Goal: Task Accomplishment & Management: Use online tool/utility

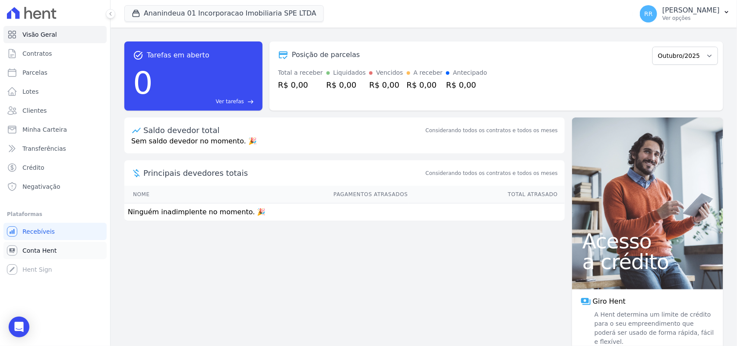
click at [33, 253] on span "Conta Hent" at bounding box center [39, 250] width 34 height 9
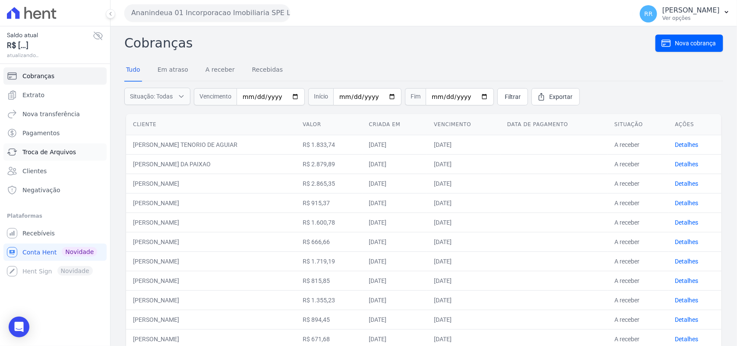
click at [42, 152] on span "Troca de Arquivos" at bounding box center [49, 152] width 54 height 9
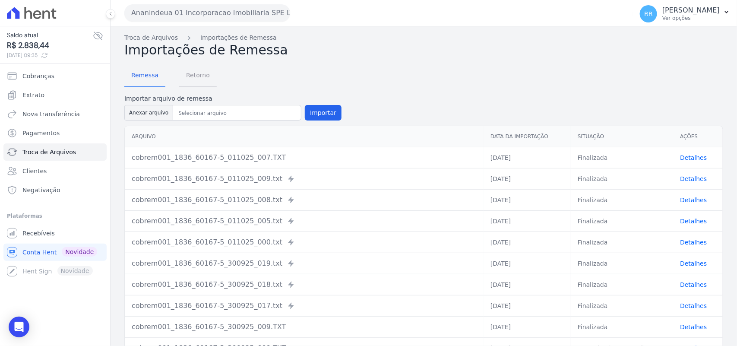
click at [193, 78] on span "Retorno" at bounding box center [198, 75] width 34 height 17
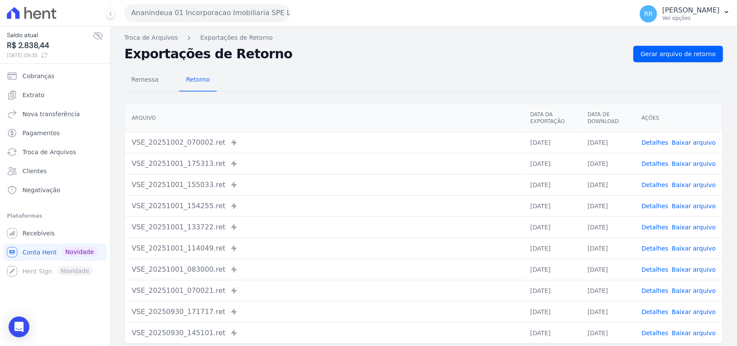
click at [156, 16] on button "Ananindeua 01 Incorporacao Imobiliaria SPE LTDA" at bounding box center [207, 12] width 166 height 17
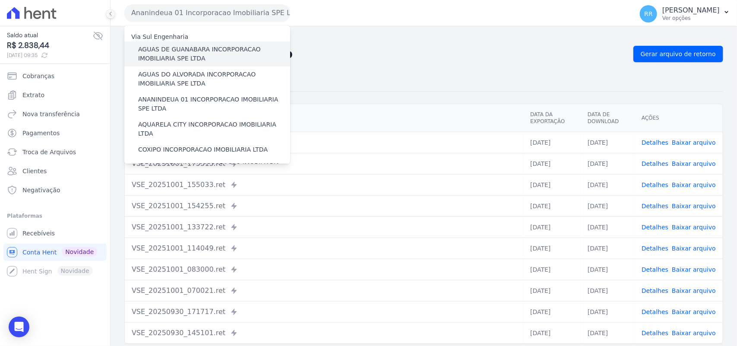
click at [167, 58] on label "AGUAS DE GUANABARA INCORPORACAO IMOBILIARIA SPE LTDA" at bounding box center [214, 54] width 152 height 18
click at [0, 0] on input "AGUAS DE GUANABARA INCORPORACAO IMOBILIARIA SPE LTDA" at bounding box center [0, 0] width 0 height 0
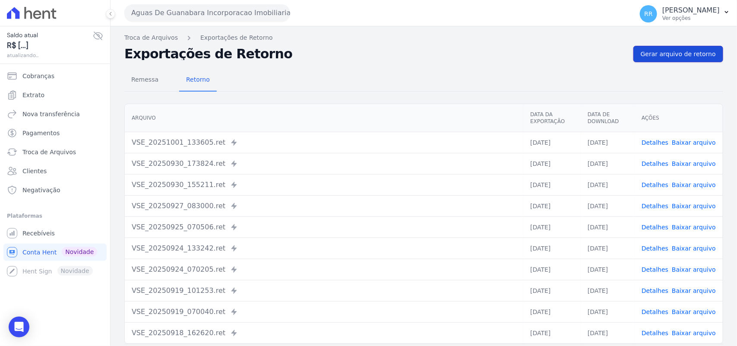
click at [672, 57] on span "Gerar arquivo de retorno" at bounding box center [678, 54] width 75 height 9
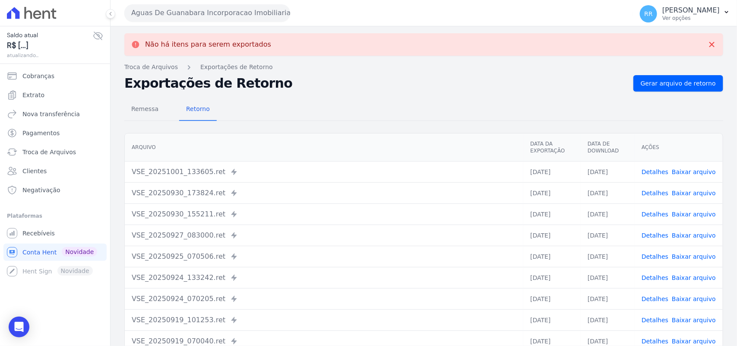
click at [224, 19] on button "Aguas De Guanabara Incorporacao Imobiliaria SPE LTDA" at bounding box center [207, 12] width 166 height 17
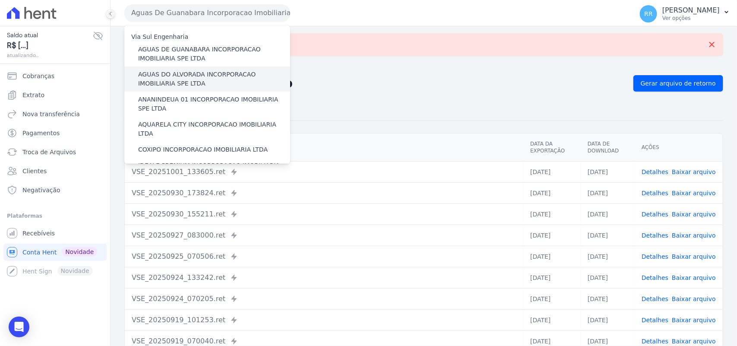
click at [192, 79] on label "AGUAS DO ALVORADA INCORPORACAO IMOBILIARIA SPE LTDA" at bounding box center [214, 79] width 152 height 18
click at [0, 0] on input "AGUAS DO ALVORADA INCORPORACAO IMOBILIARIA SPE LTDA" at bounding box center [0, 0] width 0 height 0
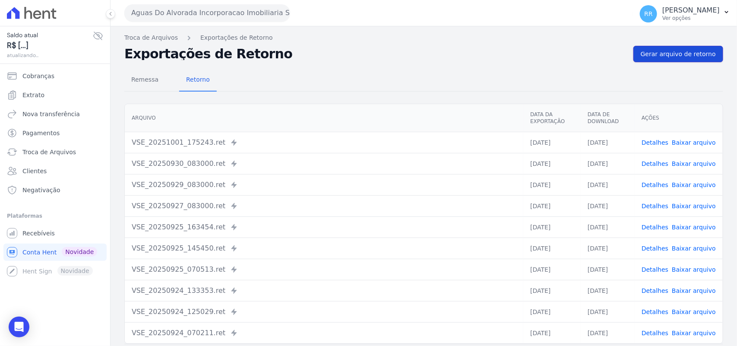
click at [664, 56] on span "Gerar arquivo de retorno" at bounding box center [678, 54] width 75 height 9
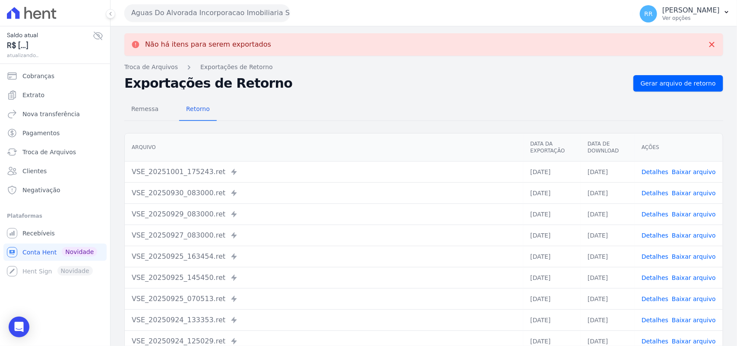
click at [191, 14] on button "Aguas Do Alvorada Incorporacao Imobiliaria SPE LTDA" at bounding box center [207, 12] width 166 height 17
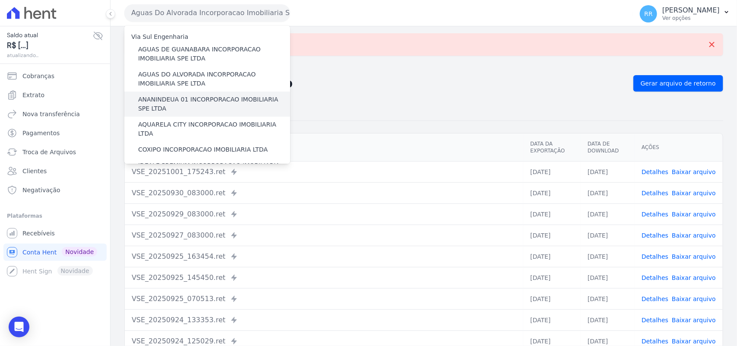
click at [170, 98] on label "ANANINDEUA 01 INCORPORACAO IMOBILIARIA SPE LTDA" at bounding box center [214, 104] width 152 height 18
click at [0, 0] on input "ANANINDEUA 01 INCORPORACAO IMOBILIARIA SPE LTDA" at bounding box center [0, 0] width 0 height 0
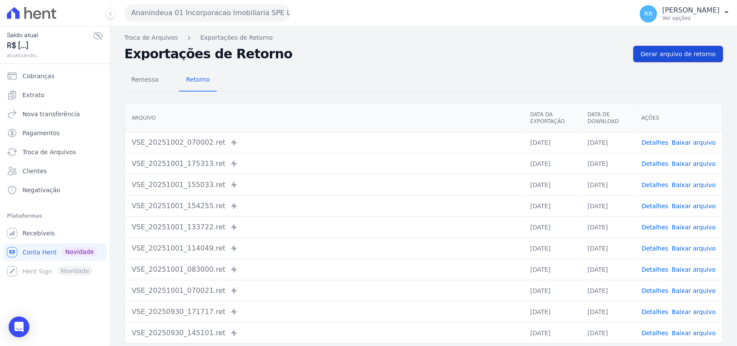
click at [634, 54] on link "Gerar arquivo de retorno" at bounding box center [679, 54] width 90 height 16
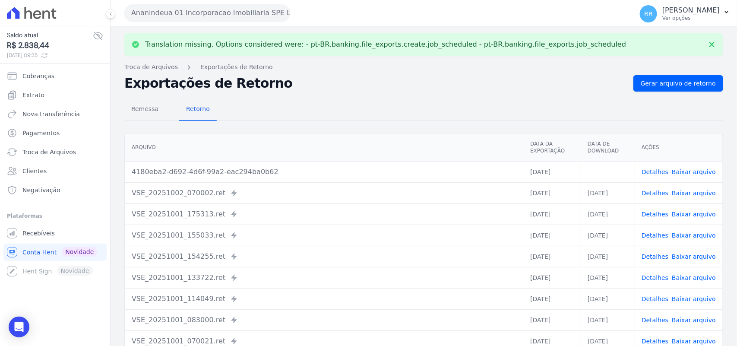
click at [707, 169] on link "Baixar arquivo" at bounding box center [694, 171] width 44 height 7
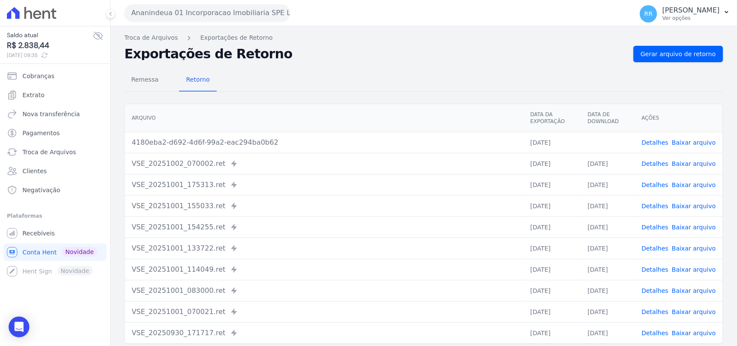
click at [340, 91] on div "Remessa Retorno" at bounding box center [423, 80] width 599 height 22
click at [175, 9] on button "Ananindeua 01 Incorporacao Imobiliaria SPE LTDA" at bounding box center [207, 12] width 166 height 17
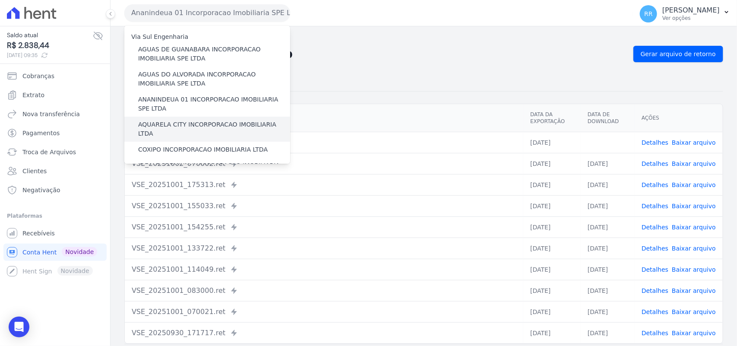
click at [162, 120] on label "AQUARELA CITY INCORPORACAO IMOBILIARIA LTDA" at bounding box center [214, 129] width 152 height 18
click at [0, 0] on input "AQUARELA CITY INCORPORACAO IMOBILIARIA LTDA" at bounding box center [0, 0] width 0 height 0
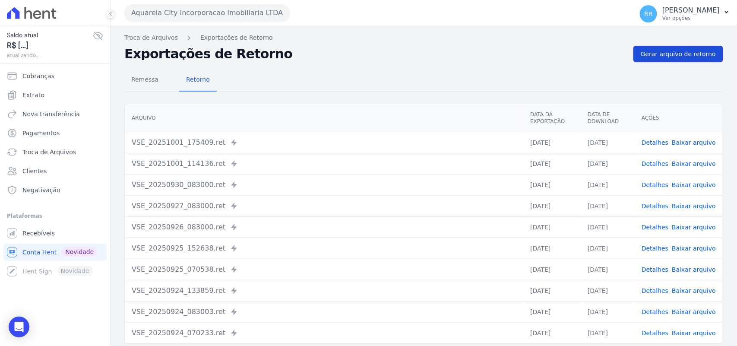
click at [687, 51] on span "Gerar arquivo de retorno" at bounding box center [678, 54] width 75 height 9
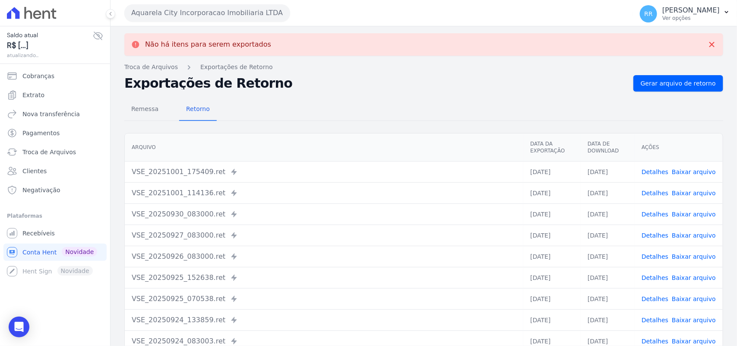
click at [191, 9] on button "Aquarela City Incorporacao Imobiliaria LTDA" at bounding box center [207, 12] width 166 height 17
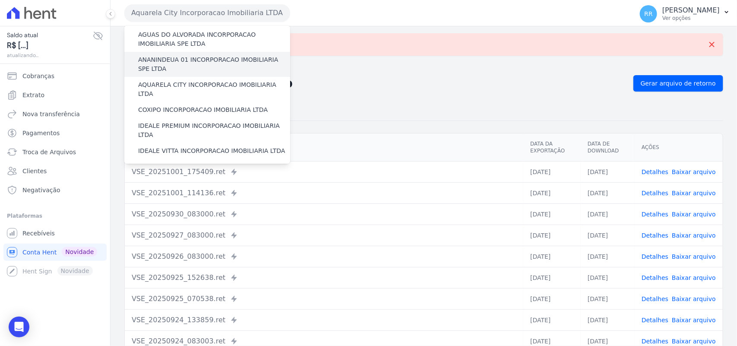
scroll to position [36, 0]
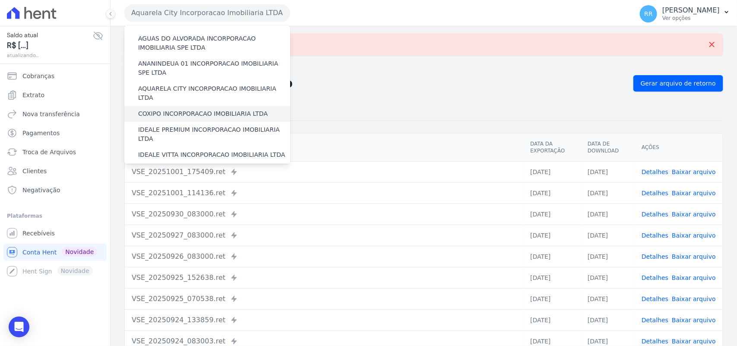
click at [170, 109] on label "COXIPO INCORPORACAO IMOBILIARIA LTDA" at bounding box center [203, 113] width 130 height 9
click at [0, 0] on input "COXIPO INCORPORACAO IMOBILIARIA LTDA" at bounding box center [0, 0] width 0 height 0
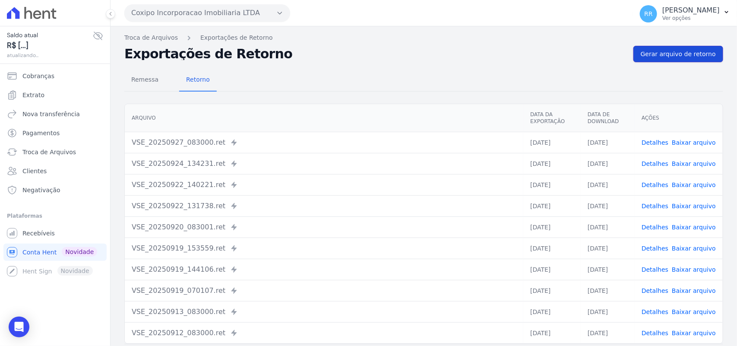
click at [679, 60] on link "Gerar arquivo de retorno" at bounding box center [679, 54] width 90 height 16
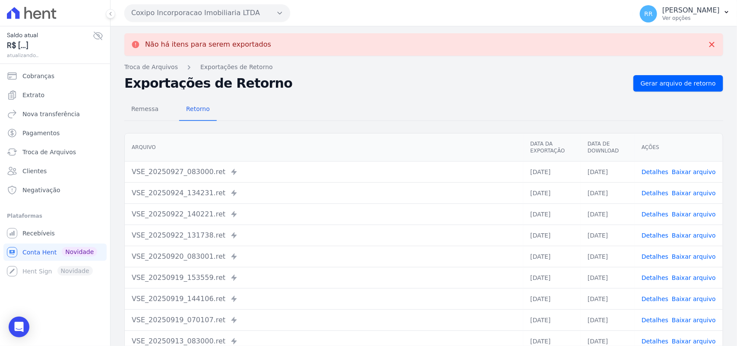
click at [214, 4] on button "Coxipo Incorporacao Imobiliaria LTDA" at bounding box center [207, 12] width 166 height 17
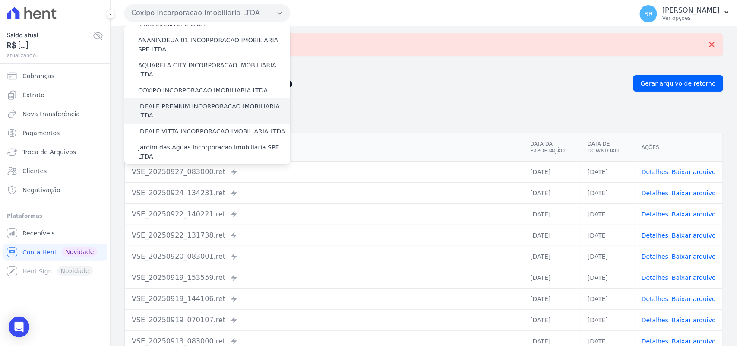
scroll to position [72, 0]
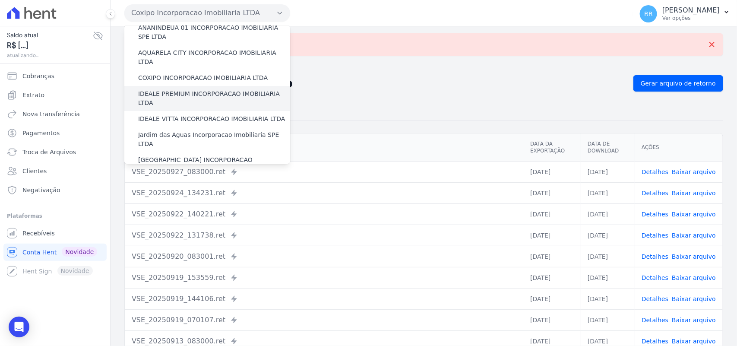
click at [172, 89] on label "IDEALE PREMIUM INCORPORACAO IMOBILIARIA LTDA" at bounding box center [214, 98] width 152 height 18
click at [0, 0] on input "IDEALE PREMIUM INCORPORACAO IMOBILIARIA LTDA" at bounding box center [0, 0] width 0 height 0
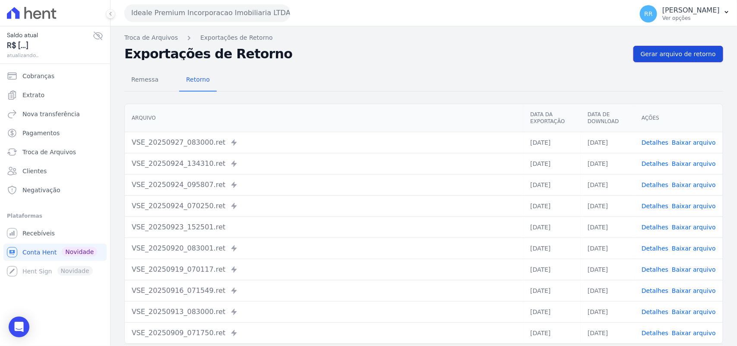
click at [695, 54] on span "Gerar arquivo de retorno" at bounding box center [678, 54] width 75 height 9
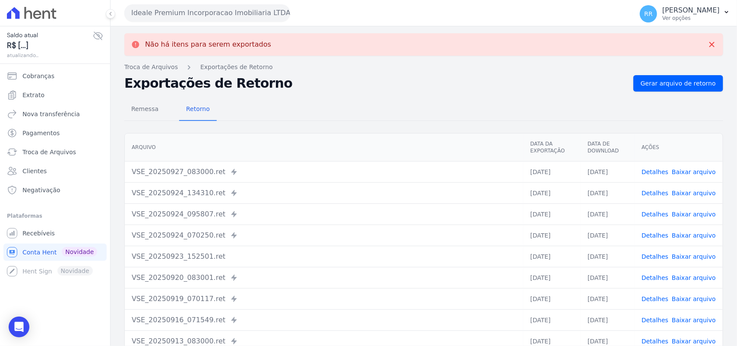
click at [152, 12] on button "Ideale Premium Incorporacao Imobiliaria LTDA" at bounding box center [207, 12] width 166 height 17
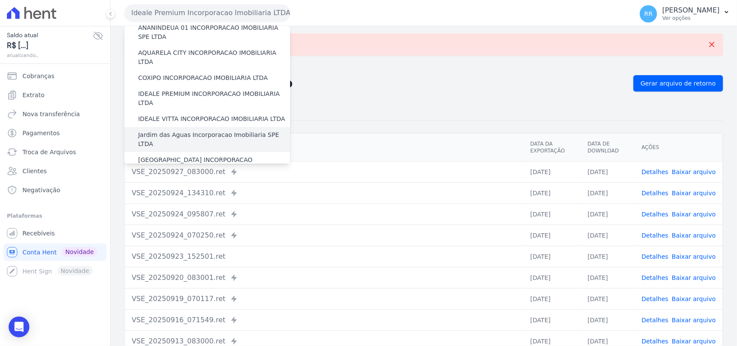
click at [175, 130] on label "Jardim das Aguas Incorporacao Imobiliaria SPE LTDA" at bounding box center [214, 139] width 152 height 18
click at [0, 0] on input "Jardim das Aguas Incorporacao Imobiliaria SPE LTDA" at bounding box center [0, 0] width 0 height 0
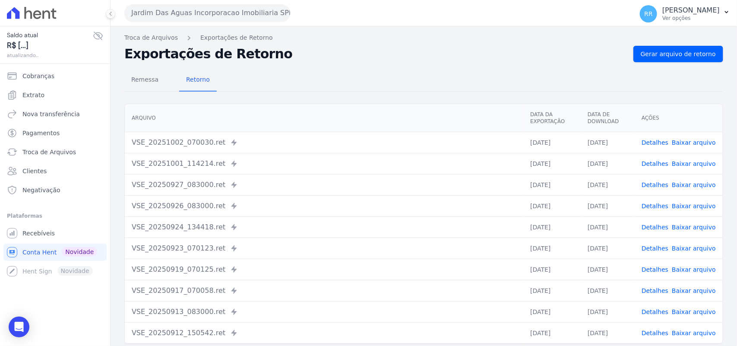
click at [696, 66] on div "Remessa Retorno [GEOGRAPHIC_DATA] Data da Exportação Data de Download Ações VSE…" at bounding box center [423, 218] width 599 height 312
click at [695, 61] on link "Gerar arquivo de retorno" at bounding box center [679, 54] width 90 height 16
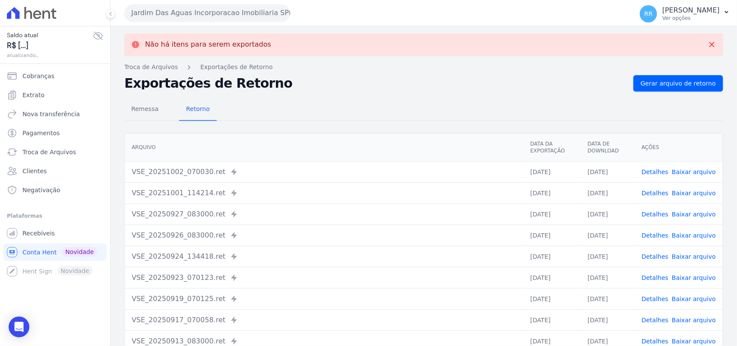
click at [206, 14] on button "Jardim Das Aguas Incorporacao Imobiliaria SPE LTDA" at bounding box center [207, 12] width 166 height 17
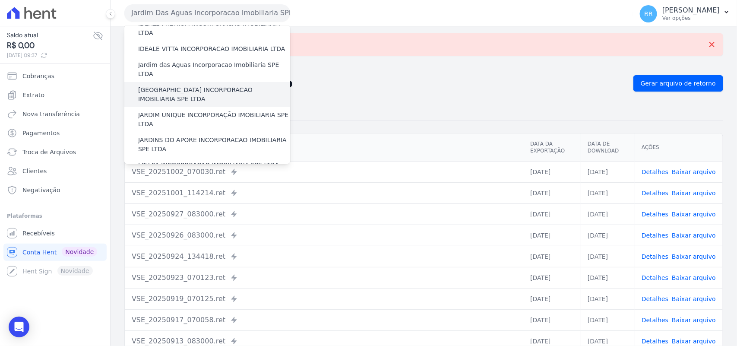
scroll to position [144, 0]
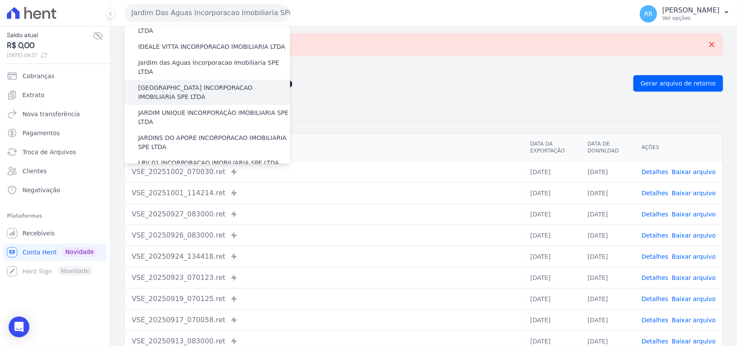
click at [179, 83] on label "[GEOGRAPHIC_DATA] INCORPORACAO IMOBILIARIA SPE LTDA" at bounding box center [214, 92] width 152 height 18
click at [0, 0] on input "[GEOGRAPHIC_DATA] INCORPORACAO IMOBILIARIA SPE LTDA" at bounding box center [0, 0] width 0 height 0
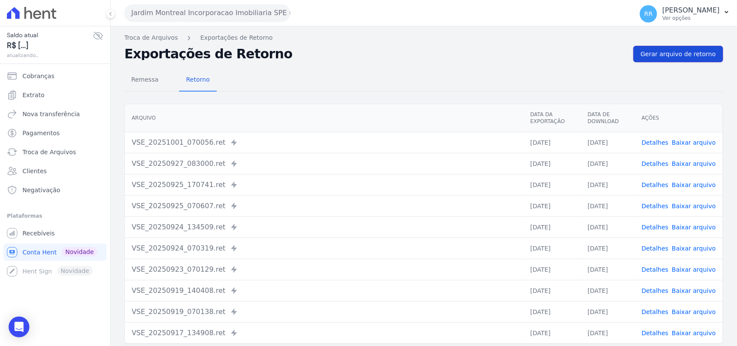
click at [698, 60] on link "Gerar arquivo de retorno" at bounding box center [679, 54] width 90 height 16
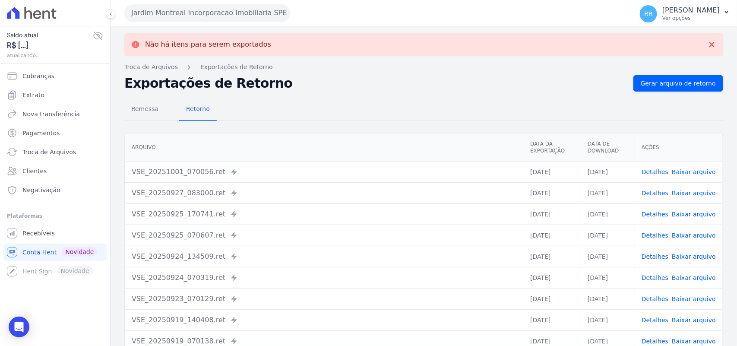
click at [176, 10] on button "Jardim Montreal Incorporacao Imobiliaria SPE LTDA" at bounding box center [207, 12] width 166 height 17
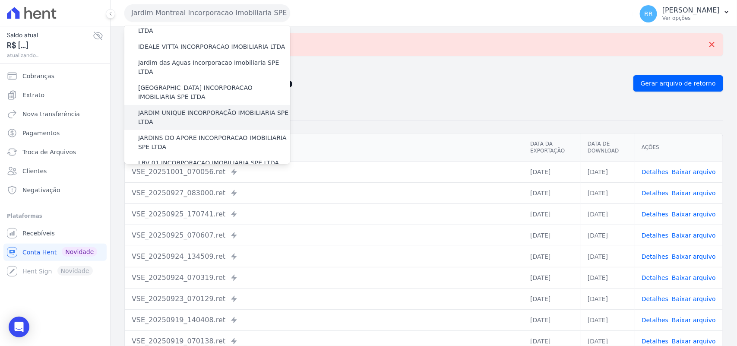
click at [171, 108] on label "JARDIM UNIQUE INCORPORAÇÃO IMOBILIARIA SPE LTDA" at bounding box center [214, 117] width 152 height 18
click at [0, 0] on input "JARDIM UNIQUE INCORPORAÇÃO IMOBILIARIA SPE LTDA" at bounding box center [0, 0] width 0 height 0
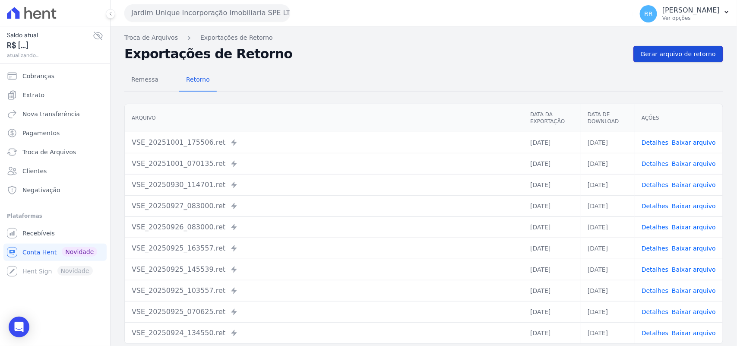
click at [690, 57] on span "Gerar arquivo de retorno" at bounding box center [678, 54] width 75 height 9
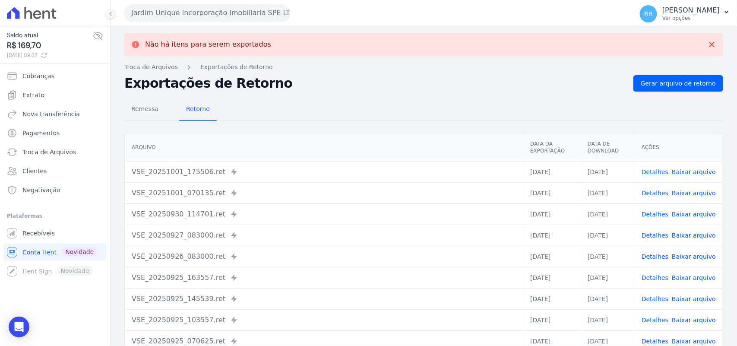
click at [240, 16] on button "Jardim Unique Incorporação Imobiliaria SPE LTDA" at bounding box center [207, 12] width 166 height 17
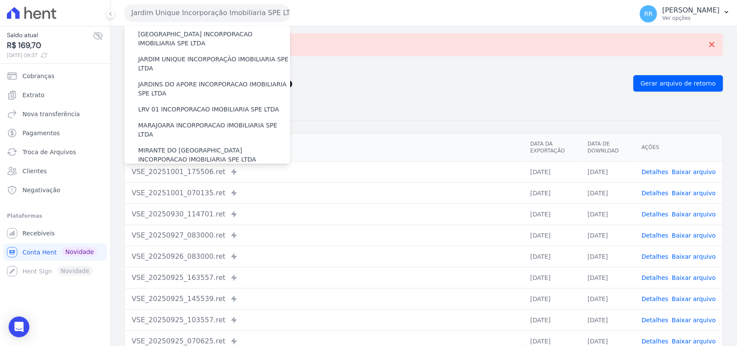
scroll to position [162, 0]
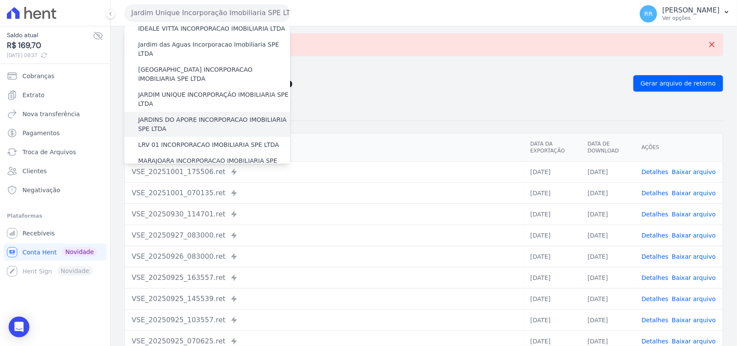
click at [163, 115] on label "JARDINS DO APORE INCORPORACAO IMOBILIARIA SPE LTDA" at bounding box center [214, 124] width 152 height 18
click at [0, 0] on input "JARDINS DO APORE INCORPORACAO IMOBILIARIA SPE LTDA" at bounding box center [0, 0] width 0 height 0
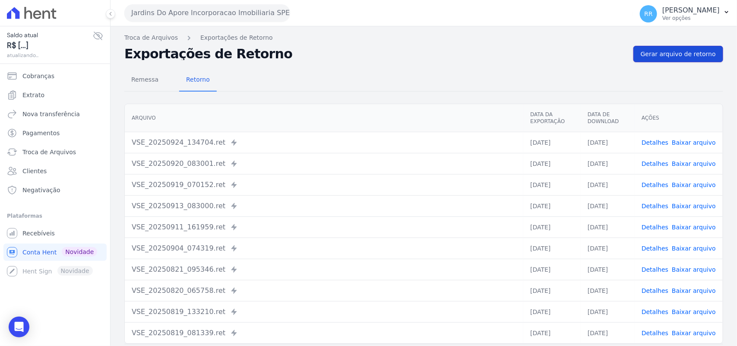
click at [675, 61] on link "Gerar arquivo de retorno" at bounding box center [679, 54] width 90 height 16
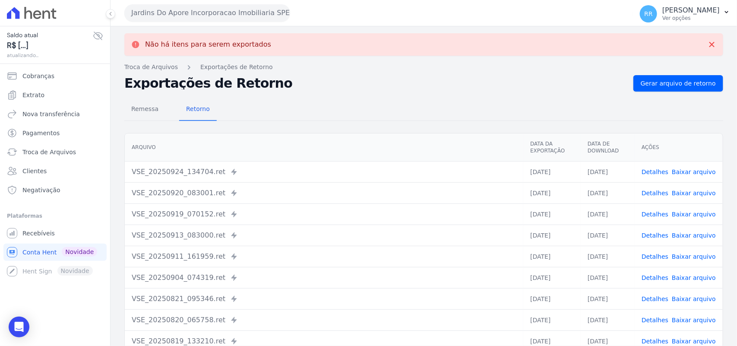
click at [175, 13] on button "Jardins Do Apore Incorporacao Imobiliaria SPE LTDA" at bounding box center [207, 12] width 166 height 17
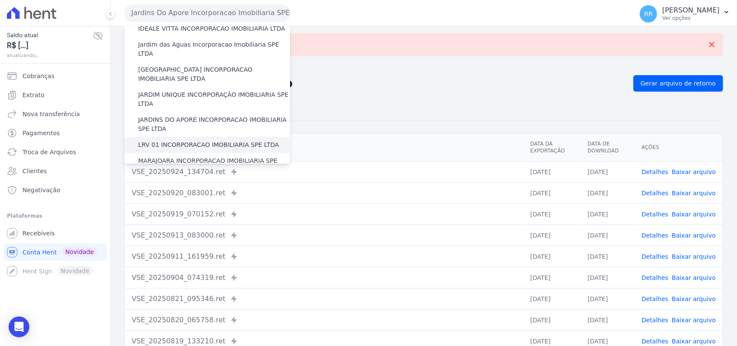
click at [178, 140] on label "LRV 01 INCORPORACAO IMOBILIARIA SPE LTDA" at bounding box center [208, 144] width 141 height 9
click at [0, 0] on input "LRV 01 INCORPORACAO IMOBILIARIA SPE LTDA" at bounding box center [0, 0] width 0 height 0
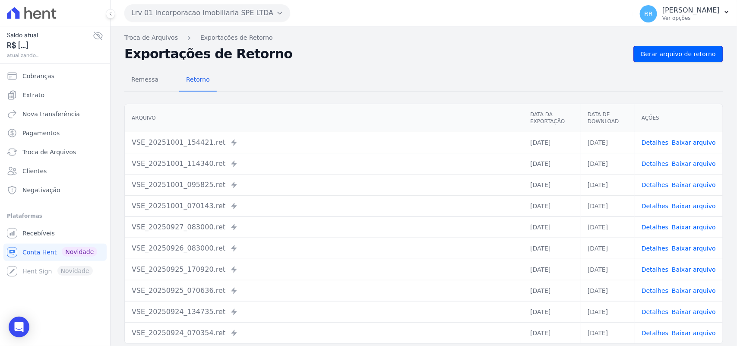
click at [694, 59] on link "Gerar arquivo de retorno" at bounding box center [679, 54] width 90 height 16
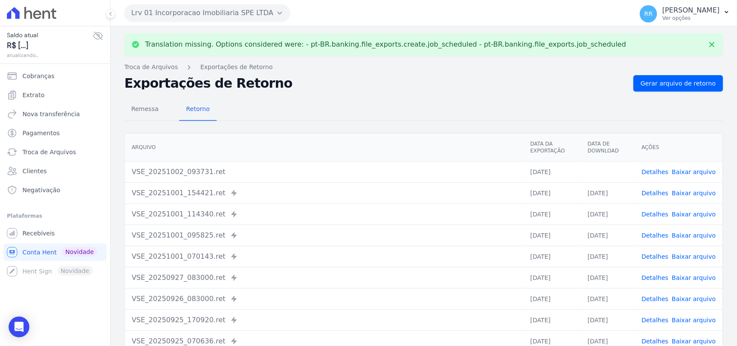
click at [690, 169] on link "Baixar arquivo" at bounding box center [694, 171] width 44 height 7
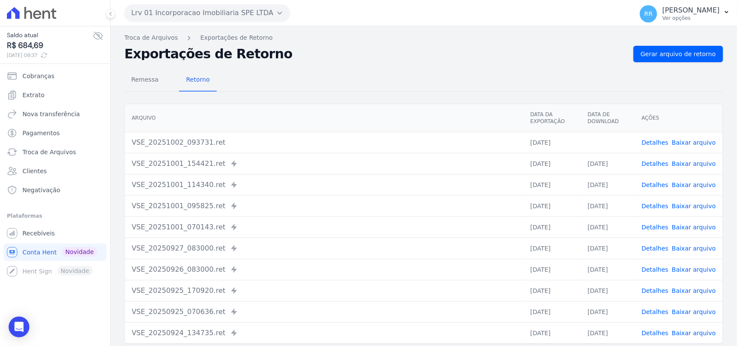
click at [359, 73] on div "Remessa Retorno" at bounding box center [423, 80] width 599 height 22
click at [645, 61] on link "Gerar arquivo de retorno" at bounding box center [679, 54] width 90 height 16
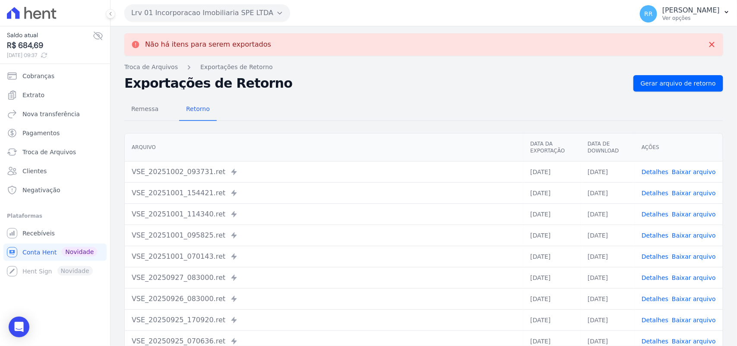
click at [137, 9] on button "Lrv 01 Incorporacao Imobiliaria SPE LTDA" at bounding box center [207, 12] width 166 height 17
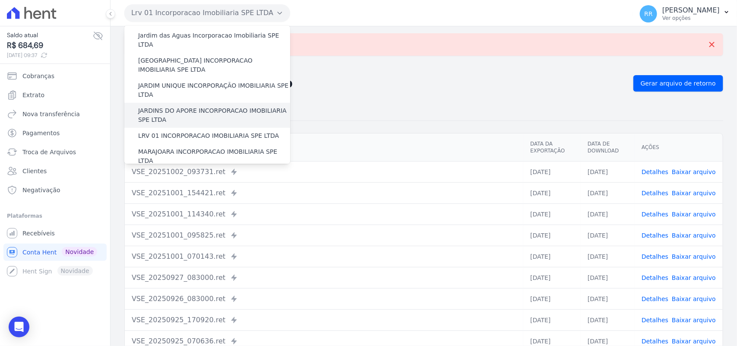
scroll to position [180, 0]
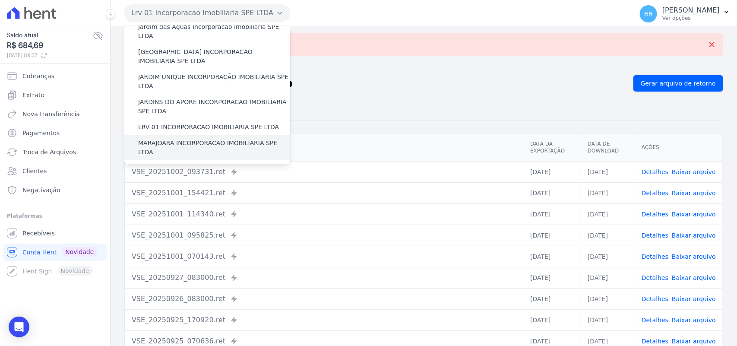
click at [169, 139] on label "MARAJOARA INCORPORACAO IMOBILIARIA SPE LTDA" at bounding box center [214, 148] width 152 height 18
click at [0, 0] on input "MARAJOARA INCORPORACAO IMOBILIARIA SPE LTDA" at bounding box center [0, 0] width 0 height 0
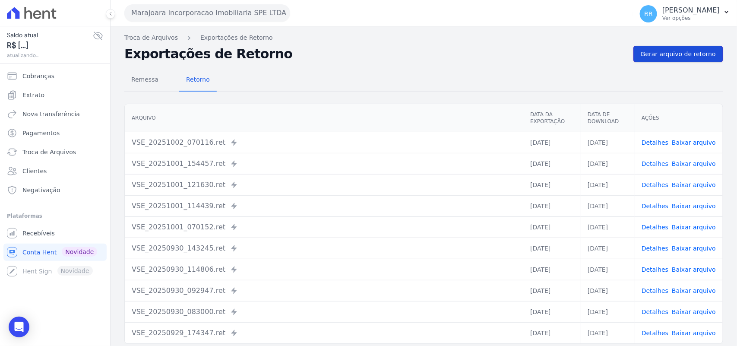
click at [686, 57] on span "Gerar arquivo de retorno" at bounding box center [678, 54] width 75 height 9
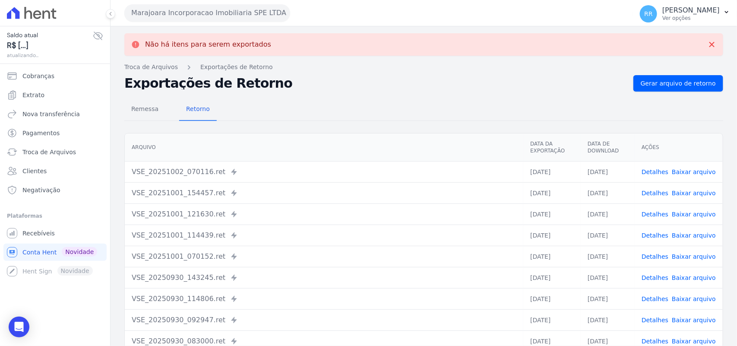
click at [178, 10] on button "Marajoara Incorporacao Imobiliaria SPE LTDA" at bounding box center [207, 12] width 166 height 17
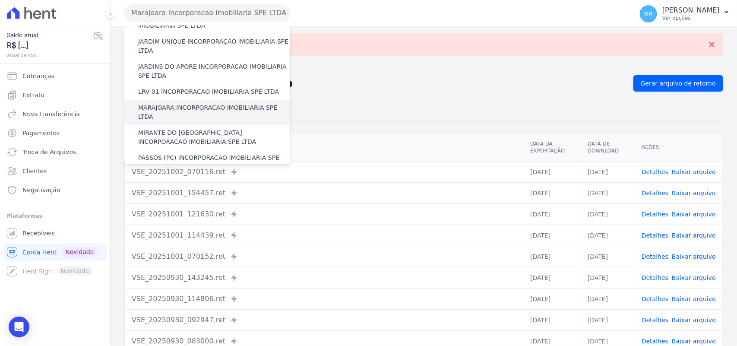
scroll to position [216, 0]
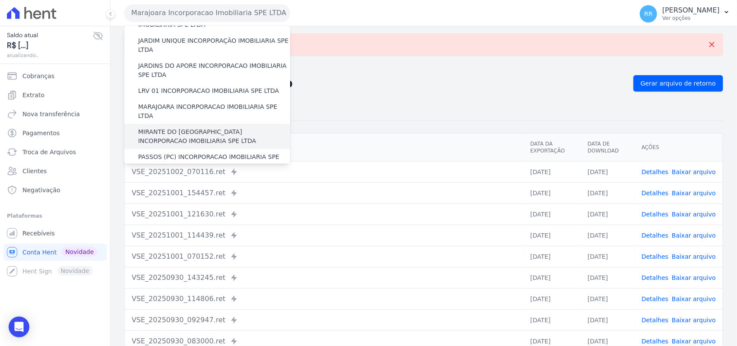
click at [175, 127] on label "MIRANTE DO [GEOGRAPHIC_DATA] INCORPORACAO IMOBILIARIA SPE LTDA" at bounding box center [214, 136] width 152 height 18
click at [0, 0] on input "MIRANTE DO [GEOGRAPHIC_DATA] INCORPORACAO IMOBILIARIA SPE LTDA" at bounding box center [0, 0] width 0 height 0
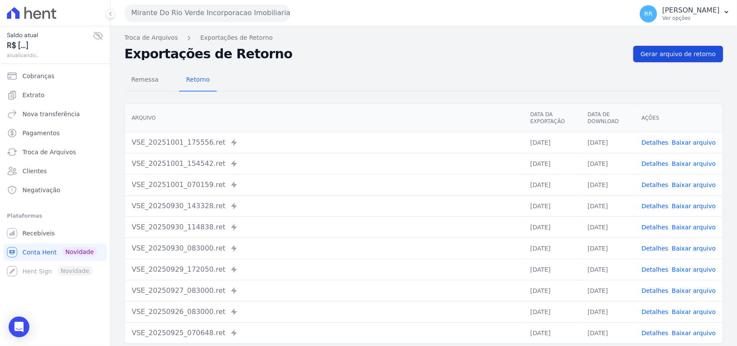
click at [697, 60] on link "Gerar arquivo de retorno" at bounding box center [679, 54] width 90 height 16
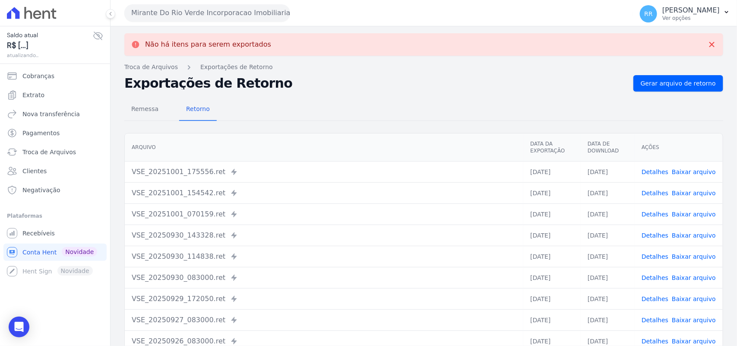
click at [198, 13] on button "Mirante Do Rio Verde Incorporacao Imobiliaria SPE LTDA" at bounding box center [207, 12] width 166 height 17
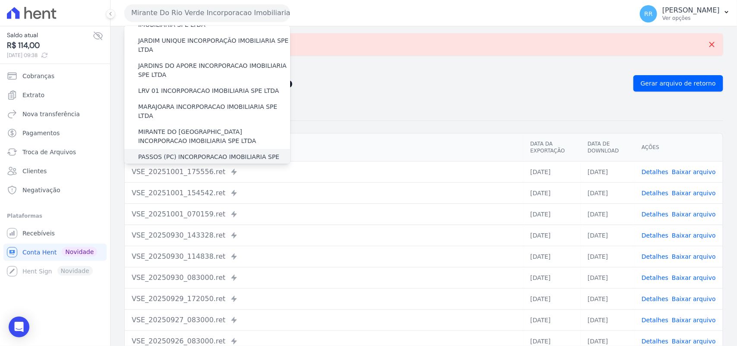
click at [172, 152] on label "PASSOS (PC) INCORPORACAO IMOBILIARIA SPE LTDA" at bounding box center [214, 161] width 152 height 18
click at [0, 0] on input "PASSOS (PC) INCORPORACAO IMOBILIARIA SPE LTDA" at bounding box center [0, 0] width 0 height 0
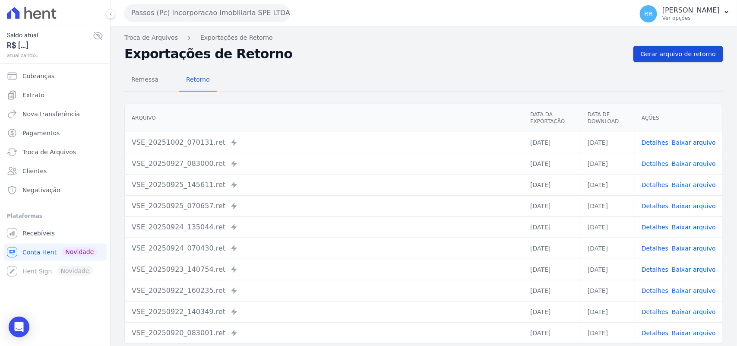
click at [674, 55] on span "Gerar arquivo de retorno" at bounding box center [678, 54] width 75 height 9
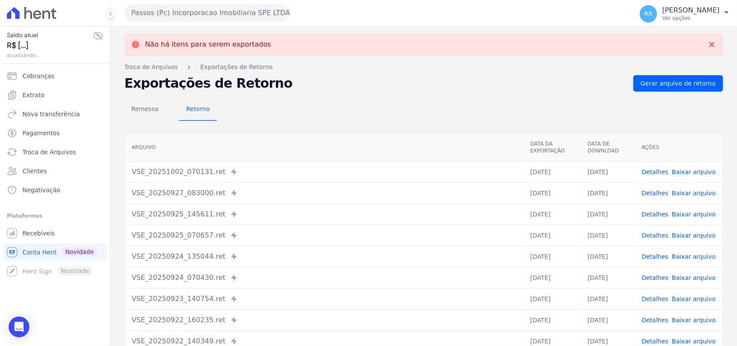
click at [191, 16] on button "Passos (Pc) Incorporacao Imobiliaria SPE LTDA" at bounding box center [207, 12] width 166 height 17
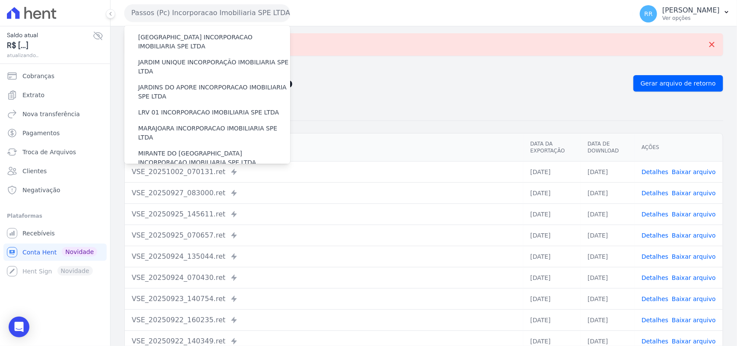
scroll to position [270, 0]
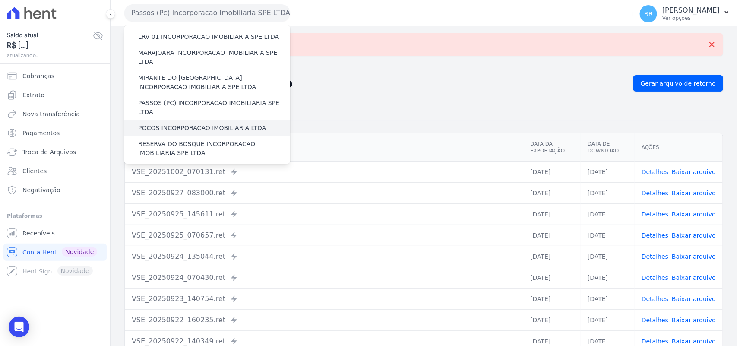
click at [144, 124] on label "POCOS INCORPORACAO IMOBILIARIA LTDA" at bounding box center [202, 128] width 128 height 9
click at [0, 0] on input "POCOS INCORPORACAO IMOBILIARIA LTDA" at bounding box center [0, 0] width 0 height 0
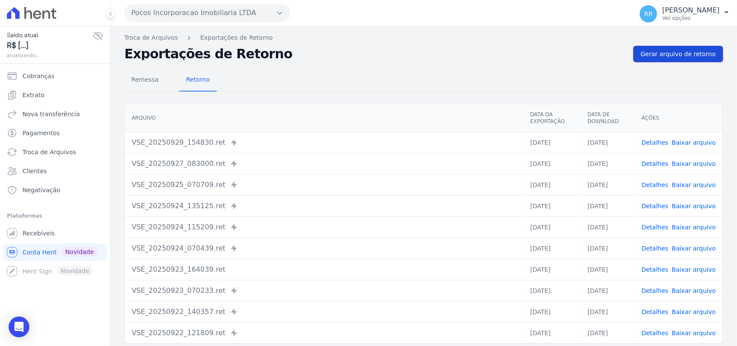
click at [692, 56] on span "Gerar arquivo de retorno" at bounding box center [678, 54] width 75 height 9
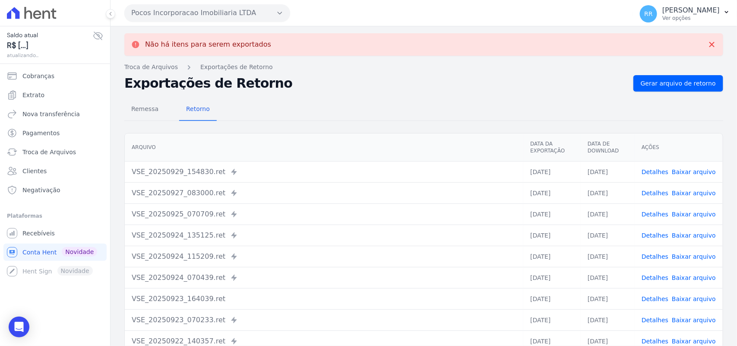
click at [228, 13] on button "Pocos Incorporacao Imobiliaria LTDA" at bounding box center [207, 12] width 166 height 17
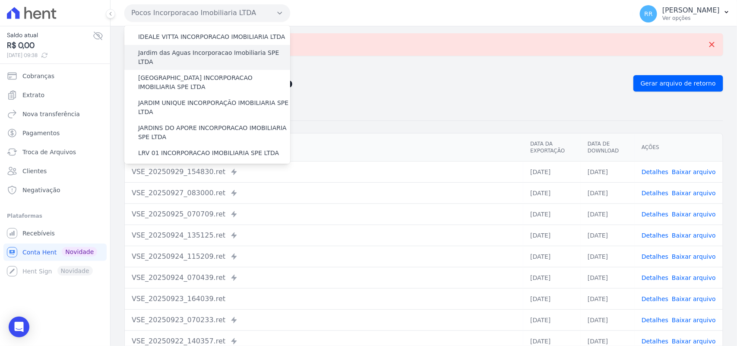
scroll to position [252, 0]
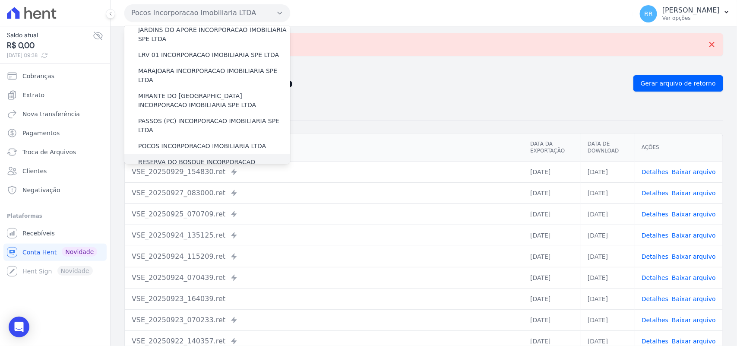
click at [173, 158] on label "RESERVA DO BOSQUE INCORPORACAO IMOBILIARIA SPE LTDA" at bounding box center [214, 167] width 152 height 18
click at [0, 0] on input "RESERVA DO BOSQUE INCORPORACAO IMOBILIARIA SPE LTDA" at bounding box center [0, 0] width 0 height 0
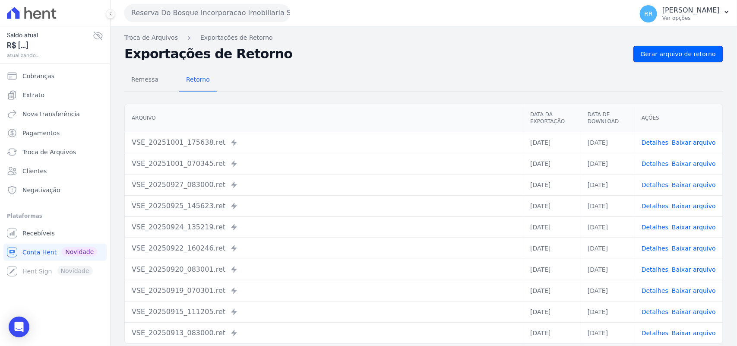
click at [659, 49] on link "Gerar arquivo de retorno" at bounding box center [679, 54] width 90 height 16
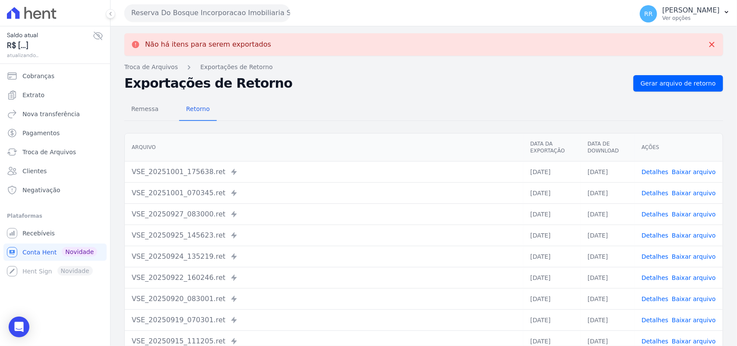
click at [228, 13] on button "Reserva Do Bosque Incorporacao Imobiliaria SPE LTDA" at bounding box center [207, 12] width 166 height 17
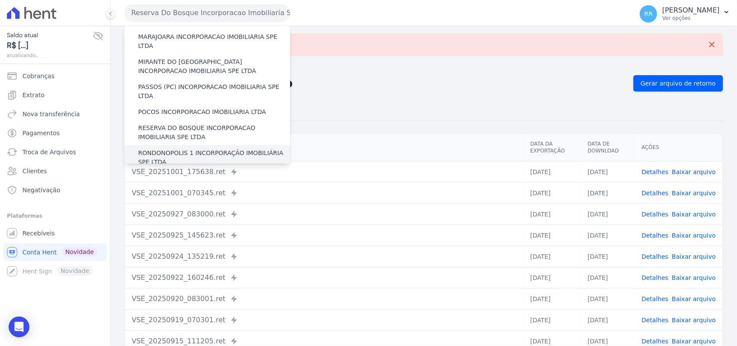
scroll to position [288, 0]
click at [165, 147] on label "RONDONOPOLIS 1 INCORPORAÇÃO IMOBILIÁRIA SPE LTDA" at bounding box center [214, 156] width 152 height 18
click at [0, 0] on input "RONDONOPOLIS 1 INCORPORAÇÃO IMOBILIÁRIA SPE LTDA" at bounding box center [0, 0] width 0 height 0
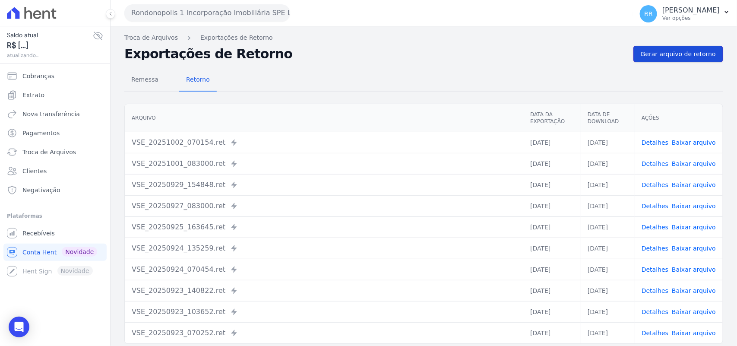
click at [664, 51] on span "Gerar arquivo de retorno" at bounding box center [678, 54] width 75 height 9
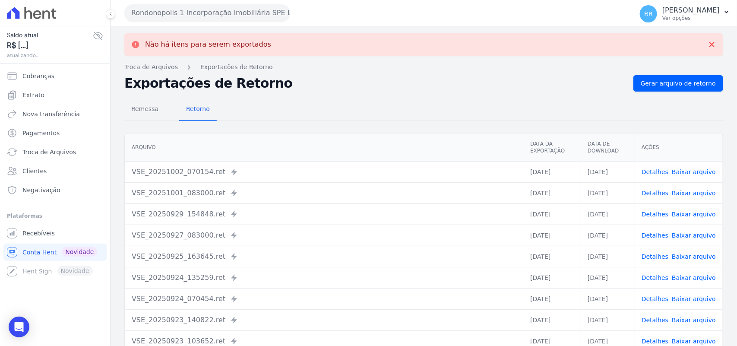
click at [230, 16] on button "Rondonopolis 1 Incorporação Imobiliária SPE LTDA" at bounding box center [207, 12] width 166 height 17
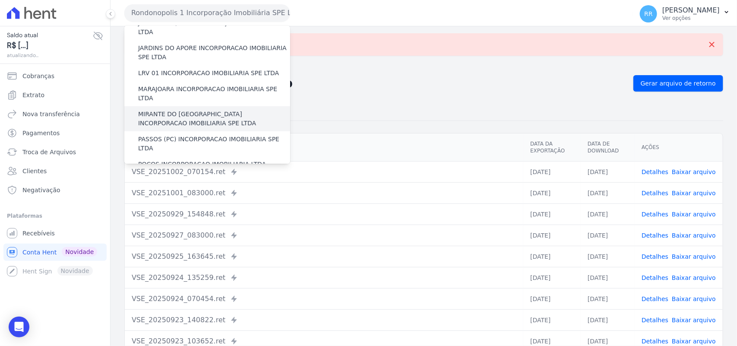
scroll to position [360, 0]
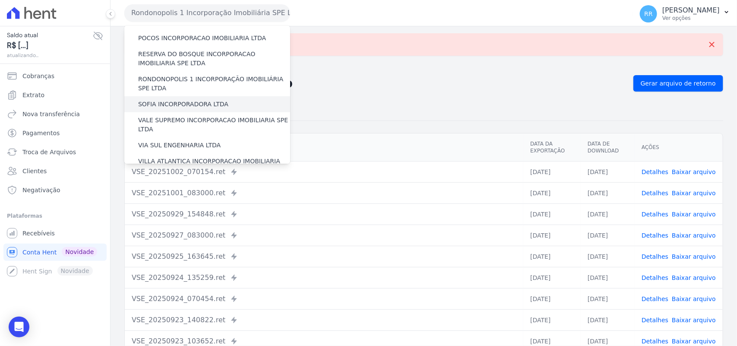
click at [162, 100] on label "SOFIA INCORPORADORA LTDA" at bounding box center [183, 104] width 90 height 9
click at [0, 0] on input "SOFIA INCORPORADORA LTDA" at bounding box center [0, 0] width 0 height 0
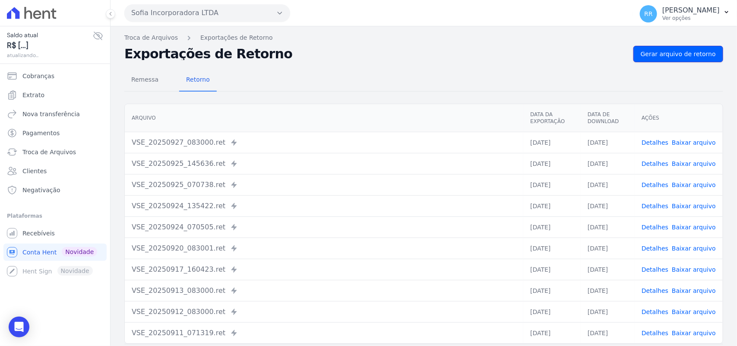
click at [667, 57] on span "Gerar arquivo de retorno" at bounding box center [678, 54] width 75 height 9
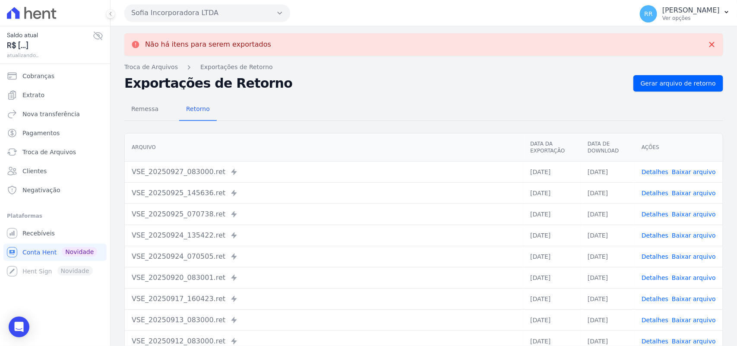
click at [222, 14] on button "Sofia Incorporadora LTDA" at bounding box center [207, 12] width 166 height 17
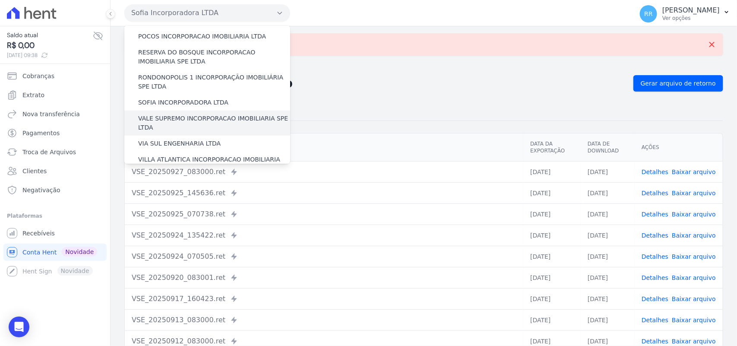
scroll to position [359, 0]
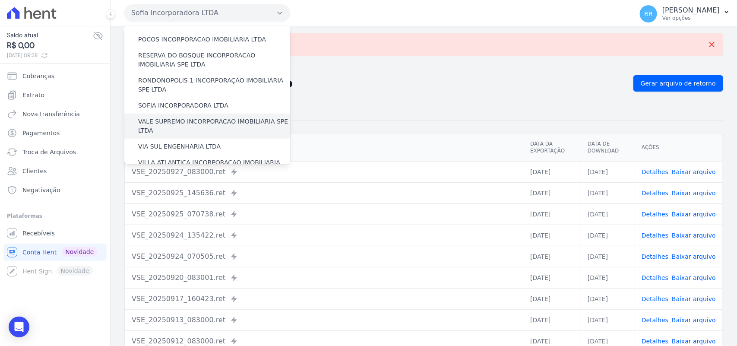
click at [154, 117] on label "VALE SUPREMO INCORPORACAO IMOBILIARIA SPE LTDA" at bounding box center [214, 126] width 152 height 18
click at [0, 0] on input "VALE SUPREMO INCORPORACAO IMOBILIARIA SPE LTDA" at bounding box center [0, 0] width 0 height 0
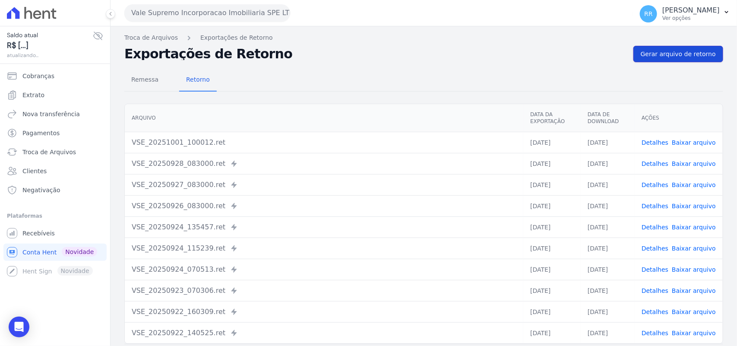
click at [667, 48] on link "Gerar arquivo de retorno" at bounding box center [679, 54] width 90 height 16
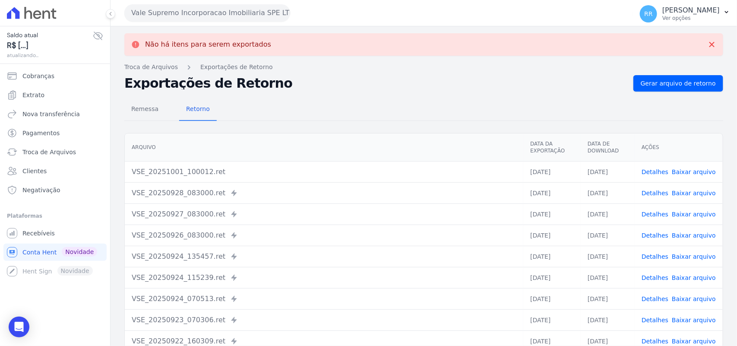
click at [268, 12] on button "Vale Supremo Incorporacao Imobiliaria SPE LTDA" at bounding box center [207, 12] width 166 height 17
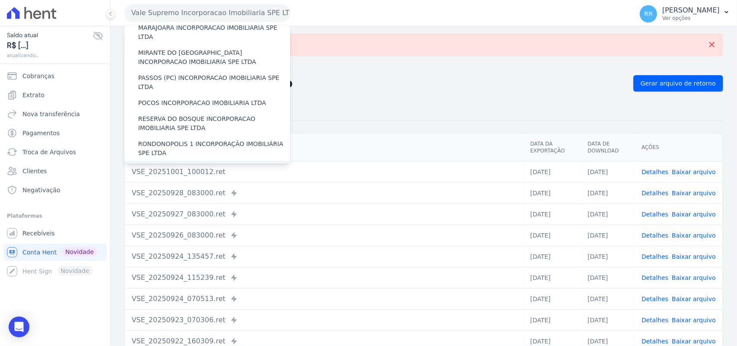
scroll to position [394, 0]
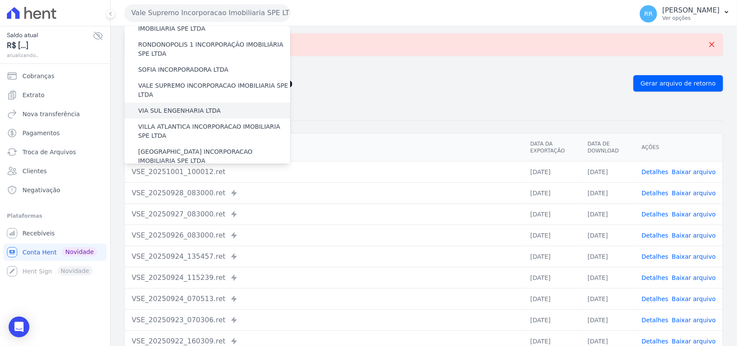
click at [187, 106] on label "VIA SUL ENGENHARIA LTDA" at bounding box center [179, 110] width 83 height 9
click at [0, 0] on input "VIA SUL ENGENHARIA LTDA" at bounding box center [0, 0] width 0 height 0
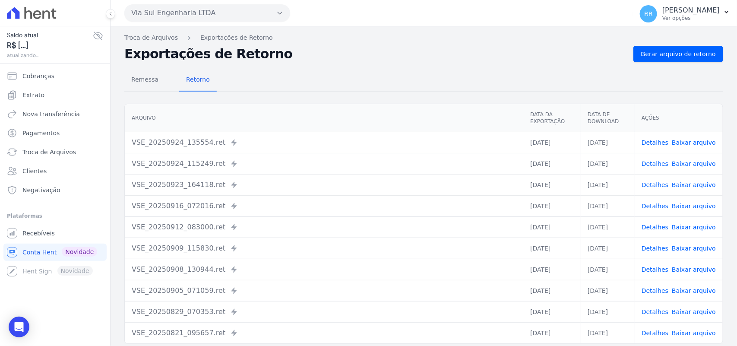
click at [678, 62] on div "Remessa Retorno [GEOGRAPHIC_DATA] Data da Exportação Data de Download Ações VSE…" at bounding box center [423, 218] width 599 height 312
click at [679, 59] on link "Gerar arquivo de retorno" at bounding box center [679, 54] width 90 height 16
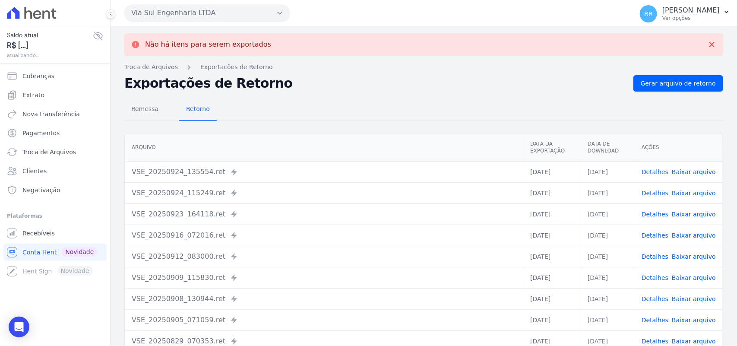
click at [185, 15] on button "Via Sul Engenharia LTDA" at bounding box center [207, 12] width 166 height 17
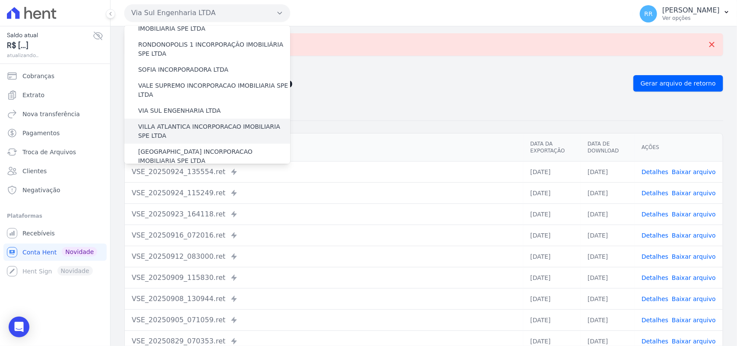
click at [176, 122] on label "VILLA ATLANTICA INCORPORACAO IMOBILIARIA SPE LTDA" at bounding box center [214, 131] width 152 height 18
click at [0, 0] on input "VILLA ATLANTICA INCORPORACAO IMOBILIARIA SPE LTDA" at bounding box center [0, 0] width 0 height 0
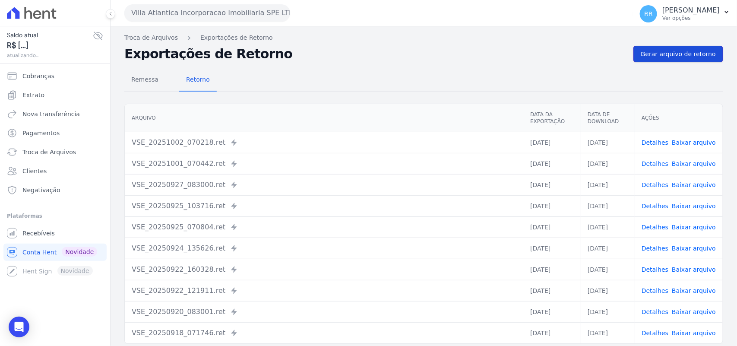
click at [682, 54] on span "Gerar arquivo de retorno" at bounding box center [678, 54] width 75 height 9
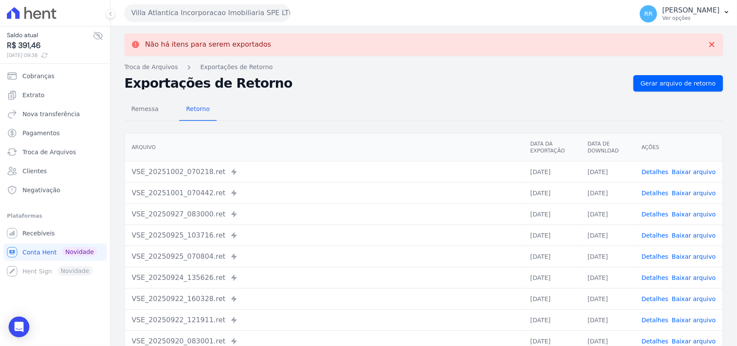
click at [181, 14] on button "Villa Atlantica Incorporacao Imobiliaria SPE LTDA" at bounding box center [207, 12] width 166 height 17
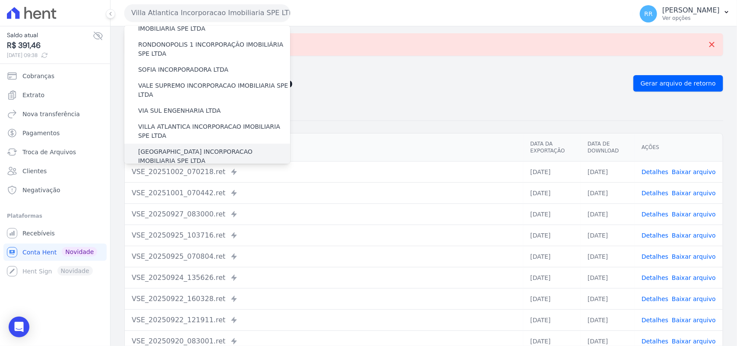
click at [161, 147] on label "[GEOGRAPHIC_DATA] INCORPORACAO IMOBILIARIA SPE LTDA" at bounding box center [214, 156] width 152 height 18
click at [0, 0] on input "[GEOGRAPHIC_DATA] INCORPORACAO IMOBILIARIA SPE LTDA" at bounding box center [0, 0] width 0 height 0
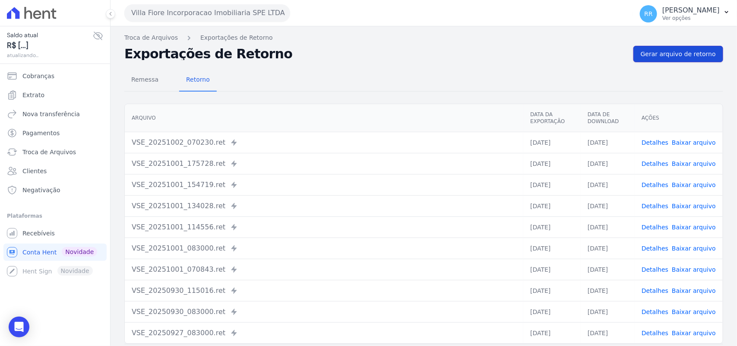
click at [664, 51] on span "Gerar arquivo de retorno" at bounding box center [678, 54] width 75 height 9
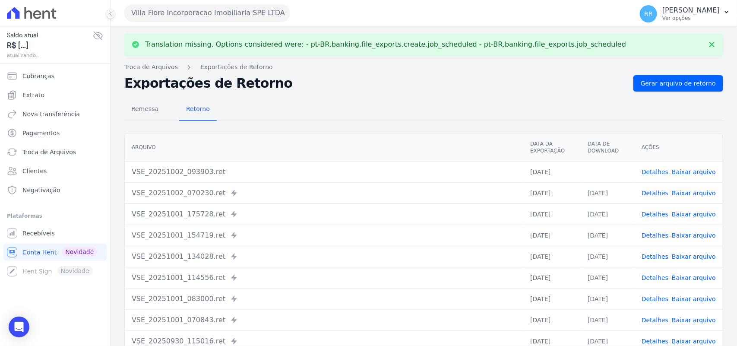
click at [692, 174] on link "Baixar arquivo" at bounding box center [694, 171] width 44 height 7
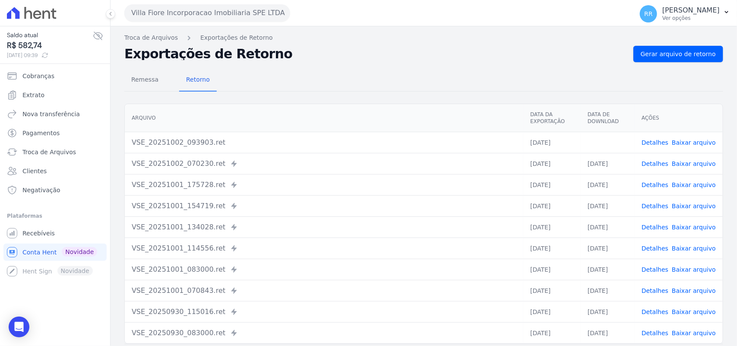
click at [399, 65] on div "Remessa Retorno [GEOGRAPHIC_DATA] Data da Exportação Data de Download Ações VSE…" at bounding box center [423, 218] width 599 height 312
click at [226, 19] on button "Villa Fiore Incorporacao Imobiliaria SPE LTDA" at bounding box center [207, 12] width 166 height 17
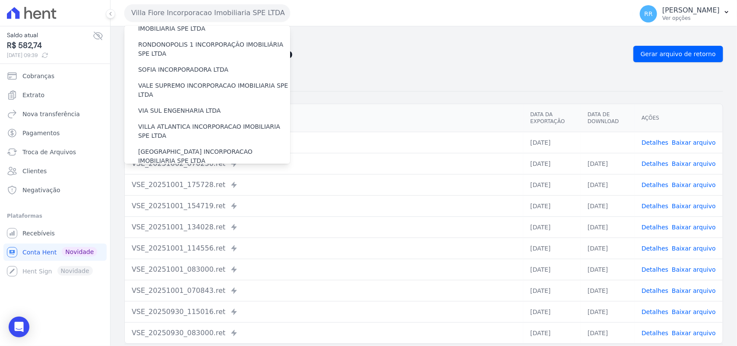
click at [175, 172] on label "VILLA TROPICAL INCORPORAÇÃO IMOBILIÁRIA SPE LTDA" at bounding box center [214, 181] width 152 height 18
click at [0, 0] on input "VILLA TROPICAL INCORPORAÇÃO IMOBILIÁRIA SPE LTDA" at bounding box center [0, 0] width 0 height 0
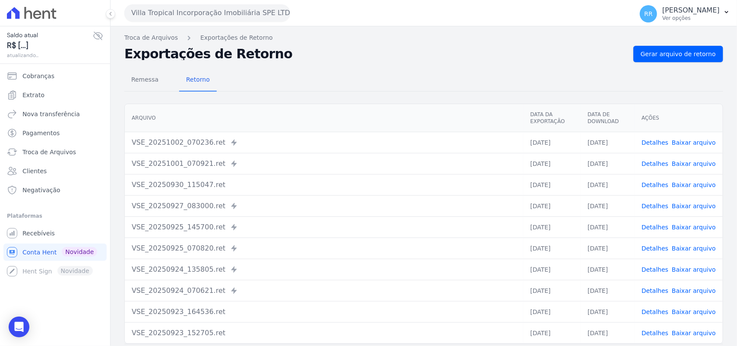
click at [675, 44] on div "Troca de Arquivos Exportações de Retorno Exportações de Retorno Gerar arquivo d…" at bounding box center [424, 203] width 627 height 355
click at [673, 51] on span "Gerar arquivo de retorno" at bounding box center [678, 54] width 75 height 9
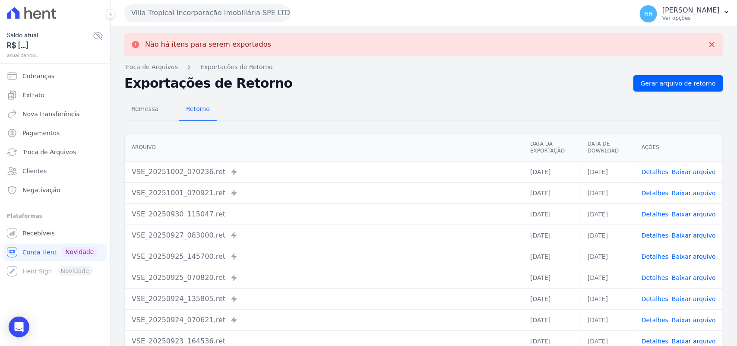
click at [298, 68] on nav "Troca de Arquivos Exportações de Retorno" at bounding box center [423, 67] width 599 height 9
click at [355, 52] on div "Não há itens para serem exportados" at bounding box center [423, 44] width 599 height 22
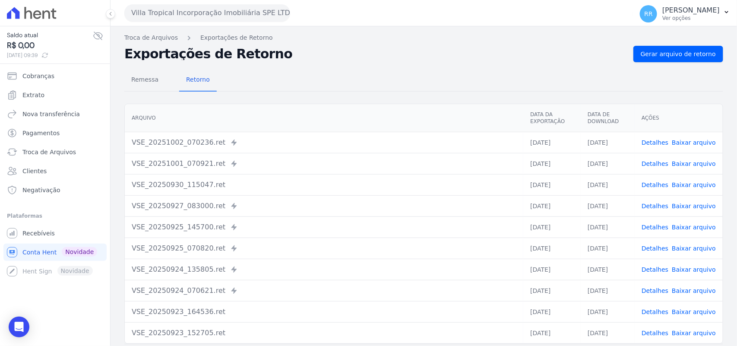
click at [156, 13] on button "Villa Tropical Incorporação Imobiliária SPE LTDA" at bounding box center [207, 12] width 166 height 17
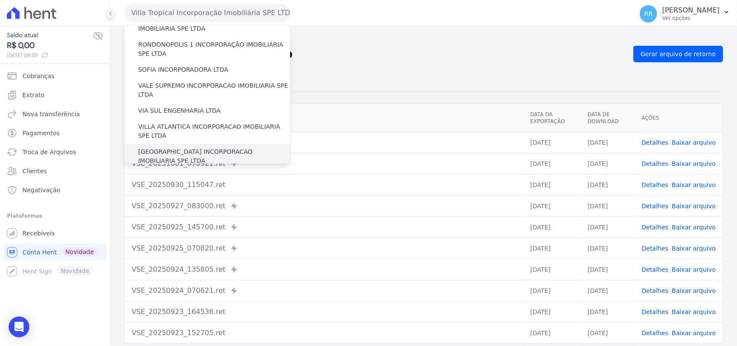
click at [171, 147] on label "[GEOGRAPHIC_DATA] INCORPORACAO IMOBILIARIA SPE LTDA" at bounding box center [214, 156] width 152 height 18
click at [0, 0] on input "[GEOGRAPHIC_DATA] INCORPORACAO IMOBILIARIA SPE LTDA" at bounding box center [0, 0] width 0 height 0
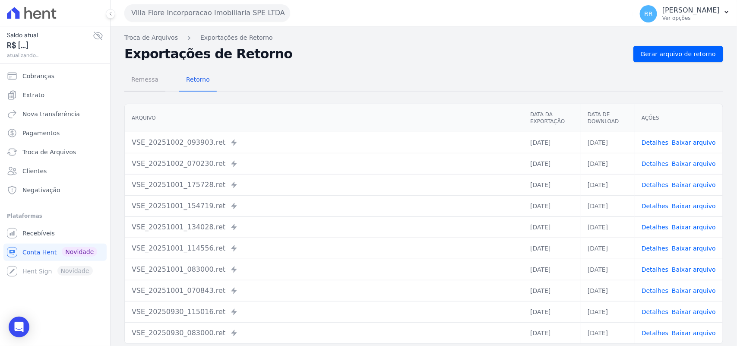
click at [151, 83] on span "Remessa" at bounding box center [145, 79] width 38 height 17
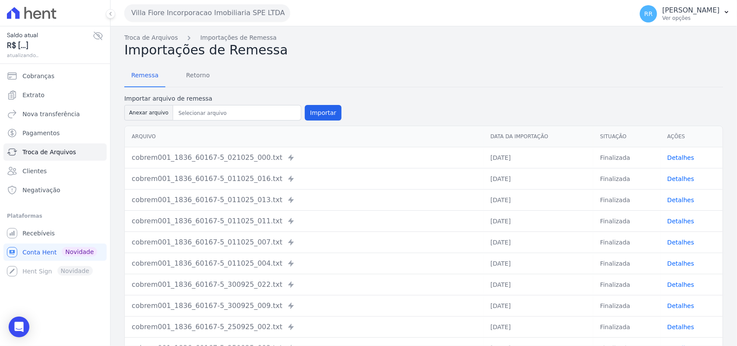
click at [152, 122] on div "Arquivo Data da Importação Situação Ações cobrem001_1836_60167-5_021025_000.txt…" at bounding box center [424, 242] width 627 height 240
click at [152, 118] on button "Anexar arquivo" at bounding box center [148, 113] width 49 height 16
type input "cobrem001_1836_60167-5_011025_005.TXT"
click at [315, 108] on button "Importar" at bounding box center [323, 113] width 37 height 16
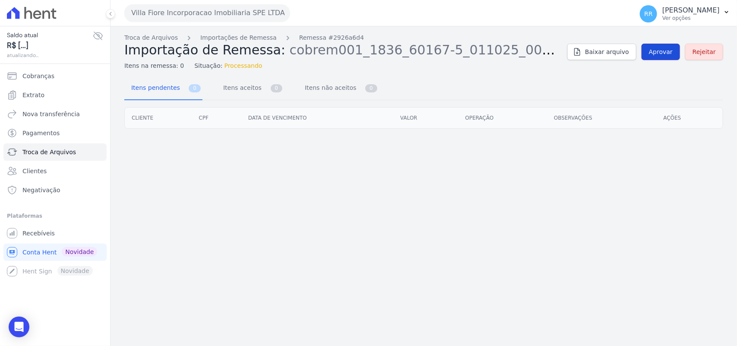
click at [657, 55] on span "Aprovar" at bounding box center [661, 52] width 24 height 9
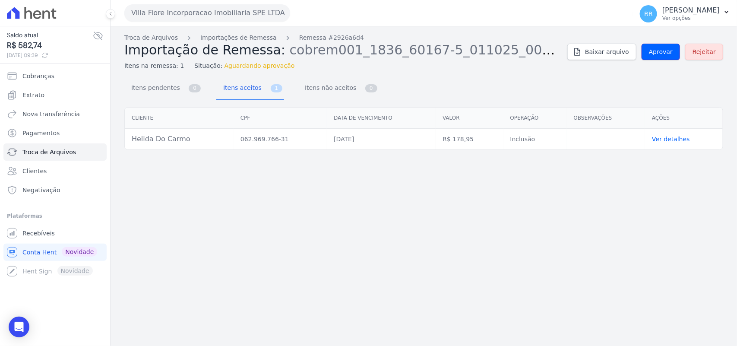
click at [657, 55] on span "Aprovar" at bounding box center [661, 52] width 24 height 9
click at [660, 54] on span "Aprovar" at bounding box center [661, 52] width 24 height 9
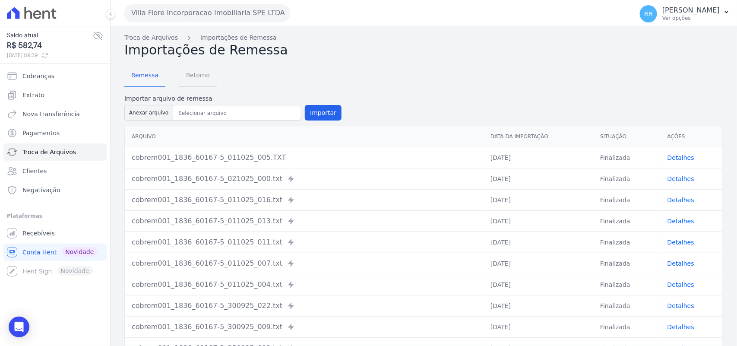
click at [208, 81] on span "Retorno" at bounding box center [198, 75] width 34 height 17
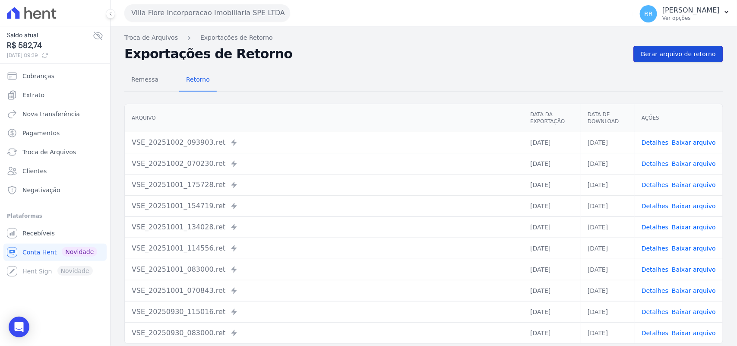
click at [668, 61] on link "Gerar arquivo de retorno" at bounding box center [679, 54] width 90 height 16
click at [666, 59] on link "Gerar arquivo de retorno" at bounding box center [679, 54] width 90 height 16
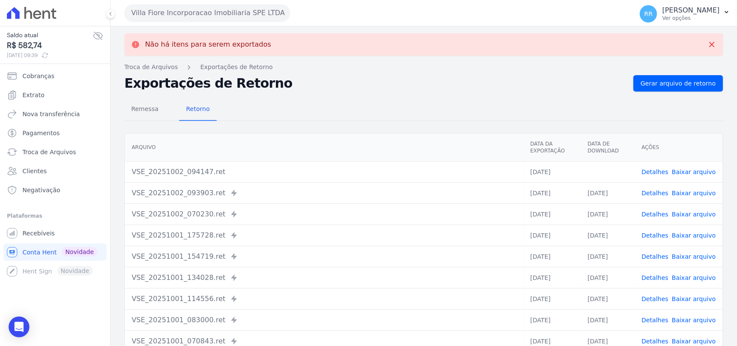
click at [700, 169] on link "Baixar arquivo" at bounding box center [694, 171] width 44 height 7
